Goal: Information Seeking & Learning: Learn about a topic

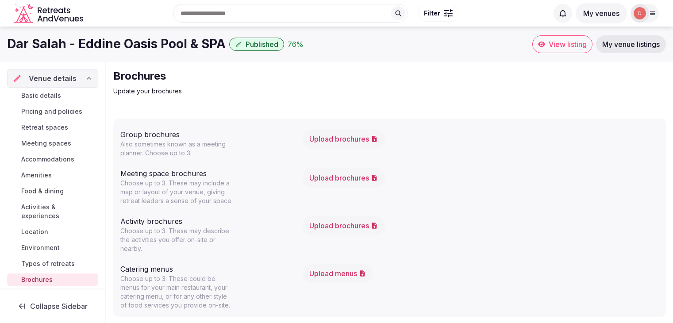
scroll to position [1, 0]
click at [50, 275] on span "Brochures" at bounding box center [36, 279] width 31 height 9
click at [54, 259] on span "Types of retreats" at bounding box center [48, 263] width 54 height 9
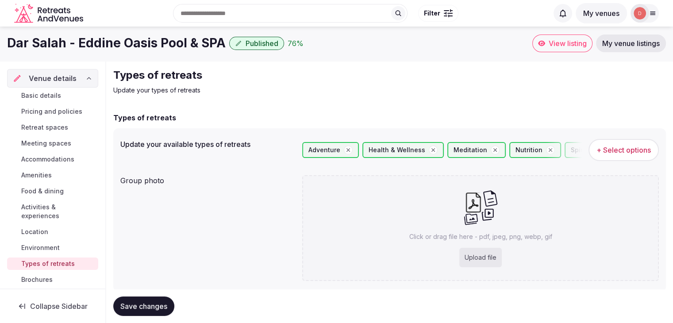
click at [62, 242] on link "Environment" at bounding box center [52, 248] width 91 height 12
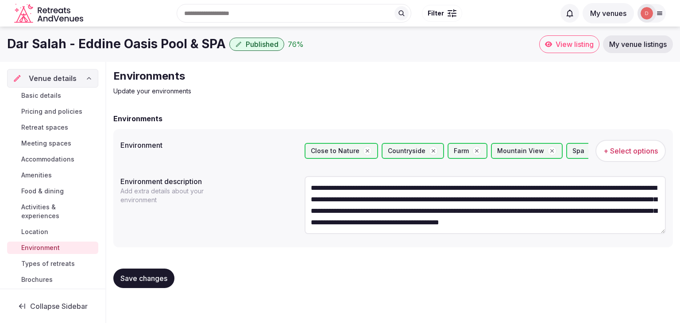
click at [49, 229] on div "Basic details Pricing and policies Retreat spaces Meeting spaces Accommodations…" at bounding box center [52, 188] width 91 height 200
click at [46, 227] on span "Location" at bounding box center [34, 231] width 27 height 9
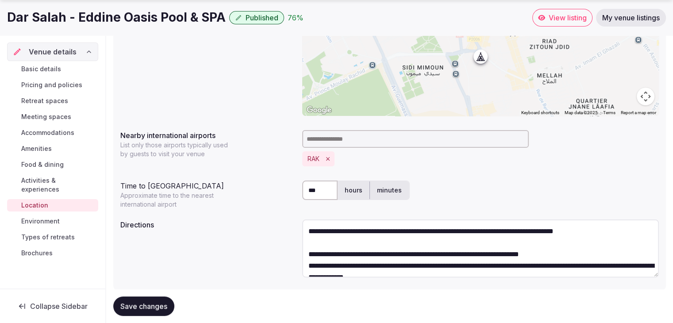
scroll to position [193, 0]
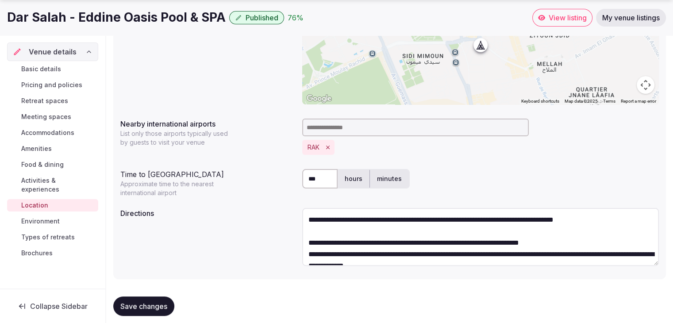
click at [71, 174] on link "Activities & experiences" at bounding box center [52, 184] width 91 height 21
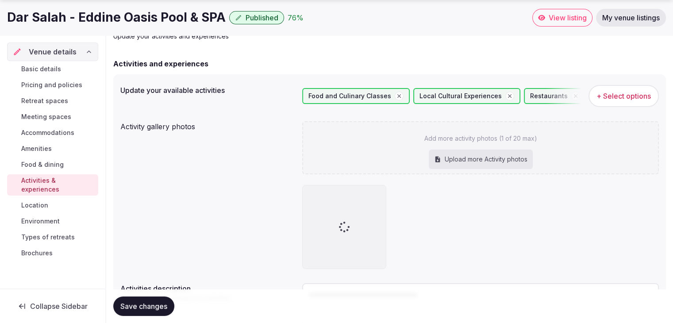
scroll to position [59, 0]
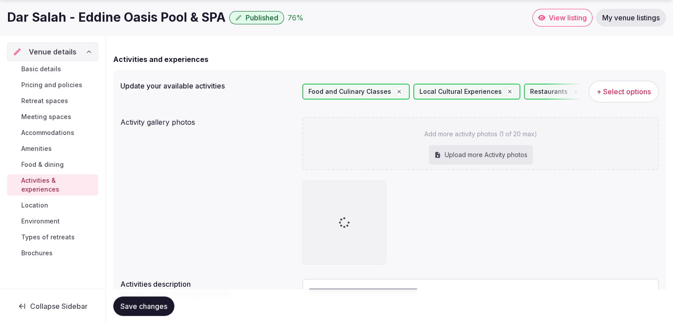
click at [58, 159] on link "Food & dining" at bounding box center [52, 164] width 91 height 12
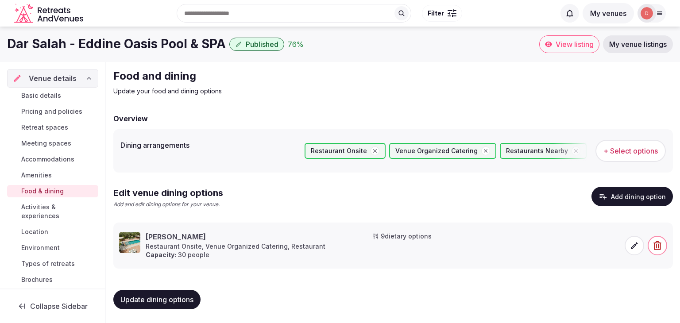
click at [44, 172] on span "Amenities" at bounding box center [36, 175] width 31 height 9
